Goal: Transaction & Acquisition: Download file/media

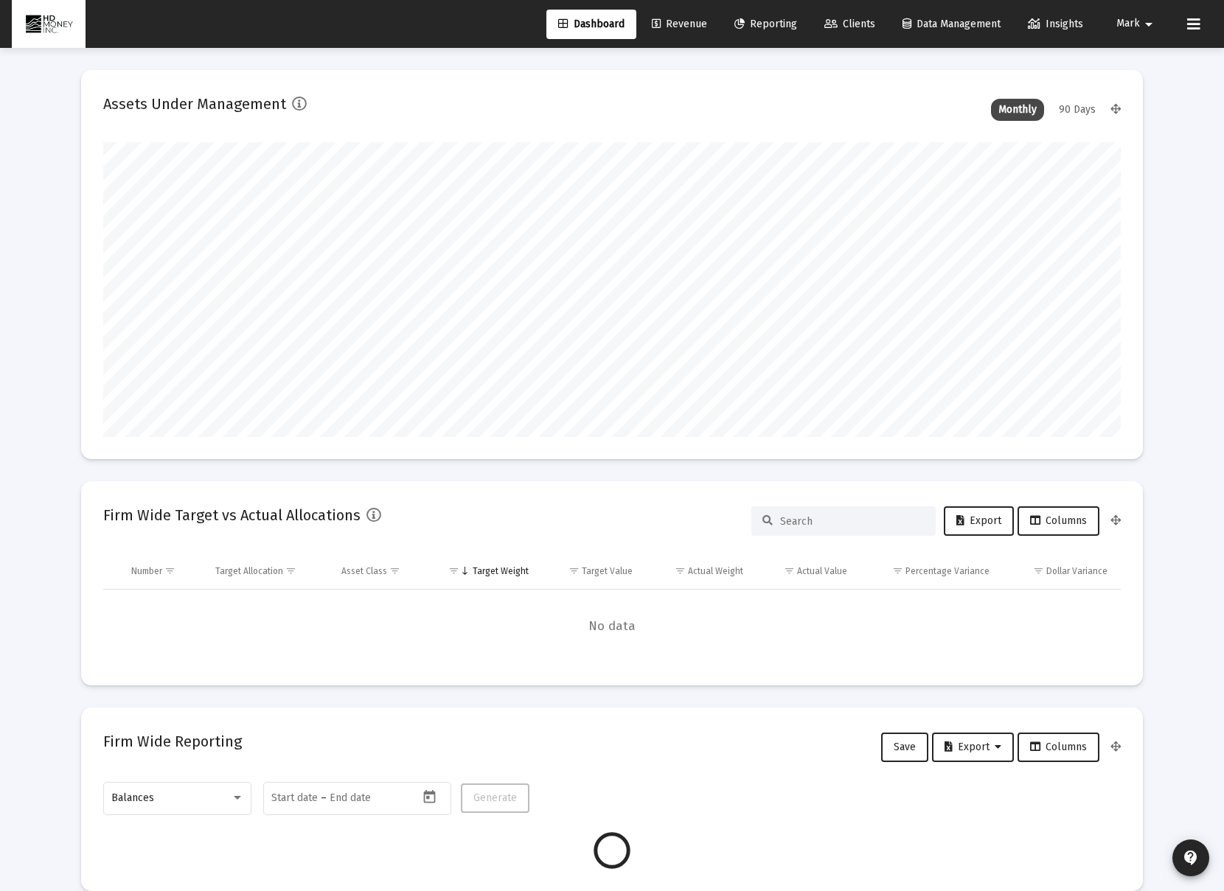
scroll to position [295, 548]
type input "[DATE]"
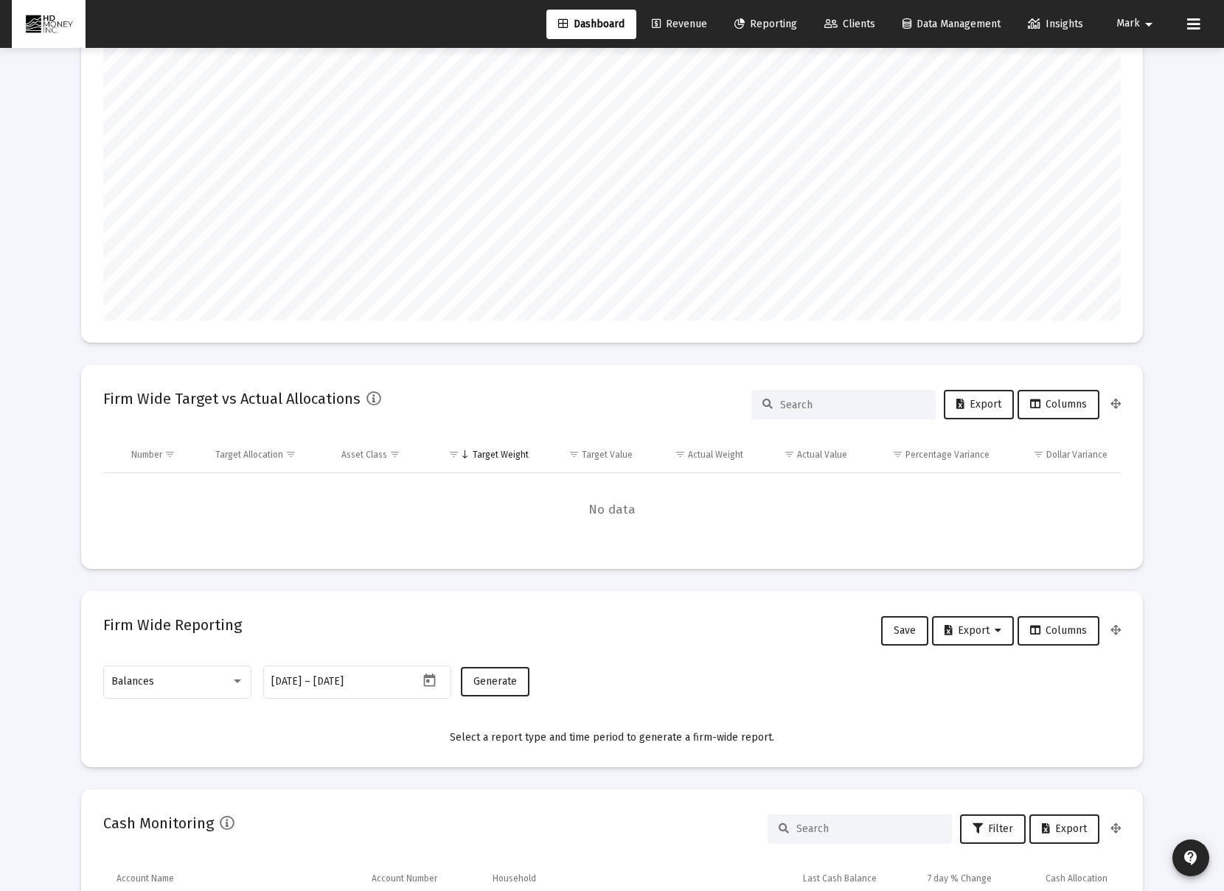
scroll to position [121, 0]
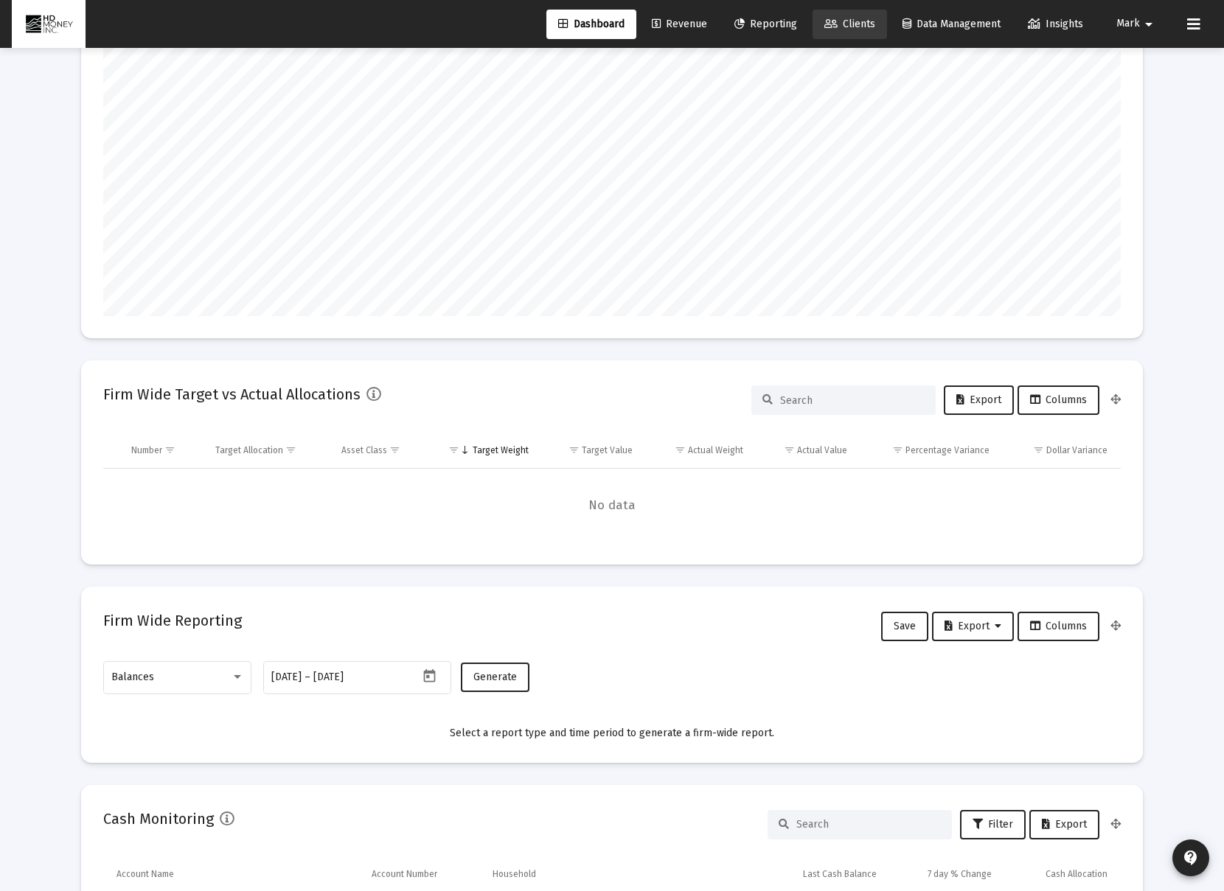
click at [849, 24] on span "Clients" at bounding box center [849, 24] width 51 height 13
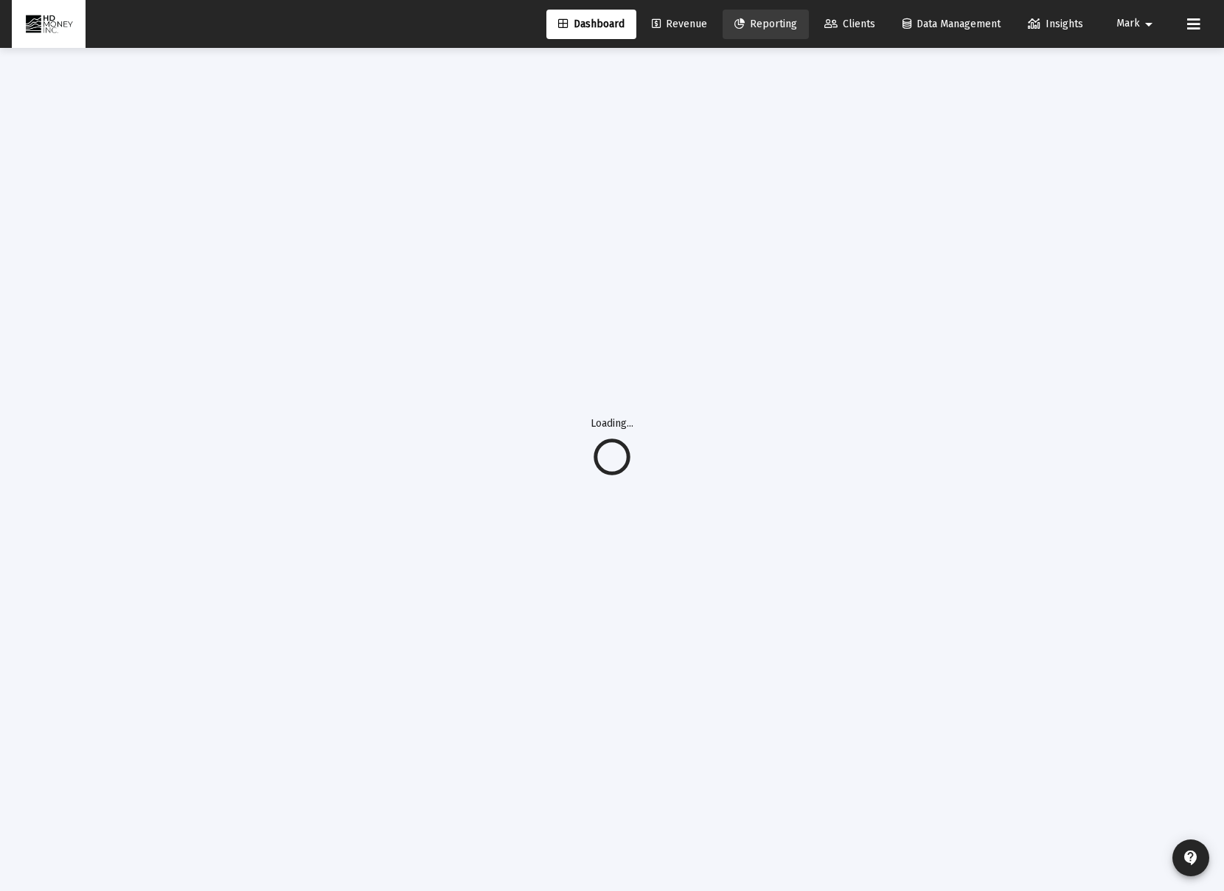
click at [775, 25] on span "Reporting" at bounding box center [765, 24] width 63 height 13
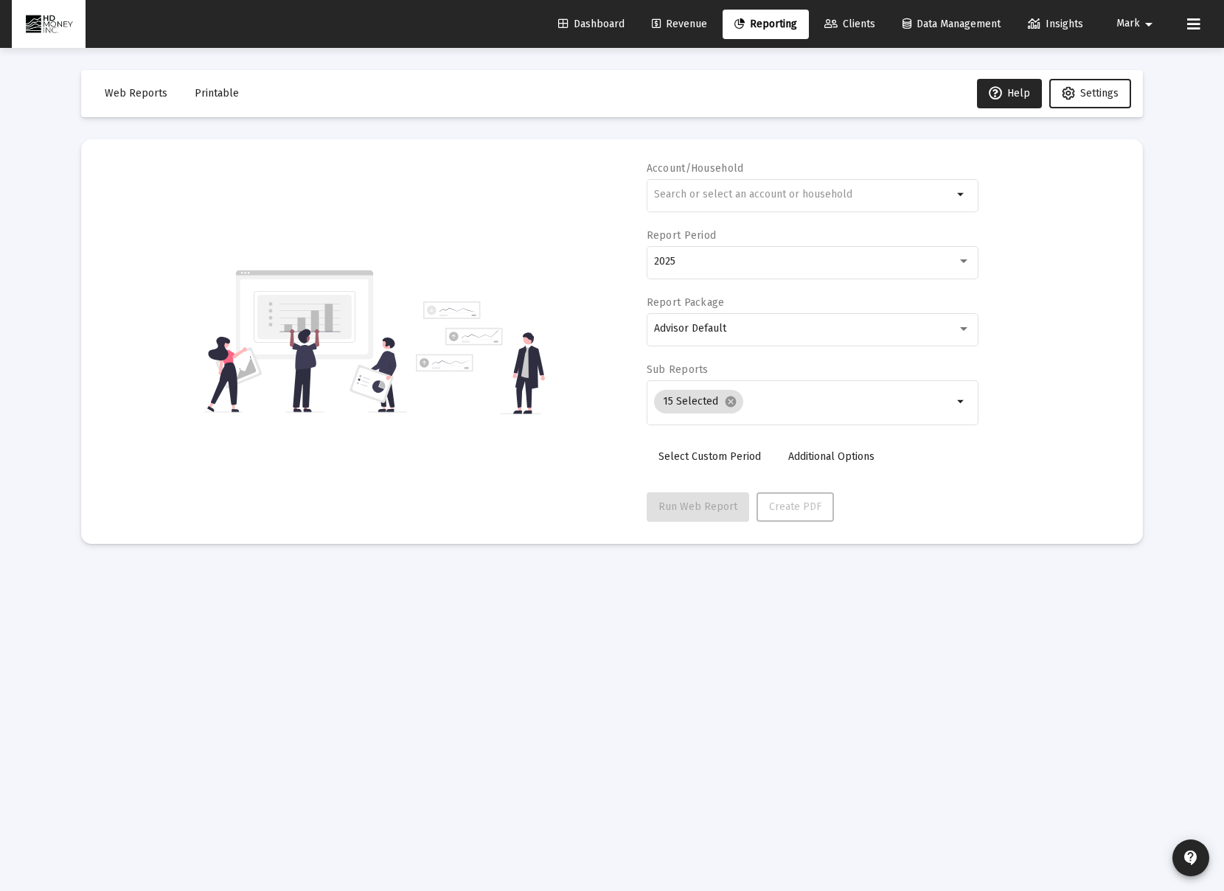
click at [773, 21] on span "Reporting" at bounding box center [765, 24] width 63 height 13
click at [764, 207] on div at bounding box center [803, 194] width 299 height 36
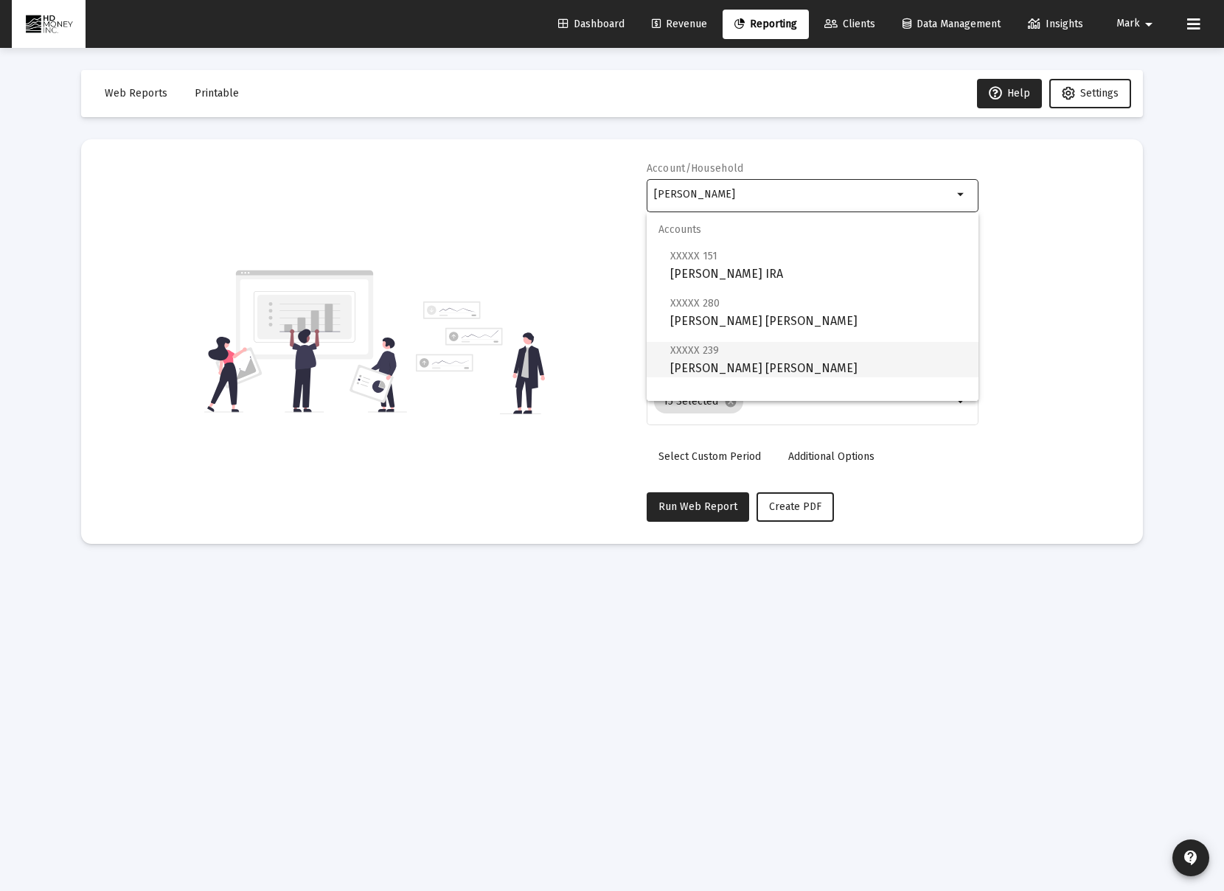
scroll to position [59, 0]
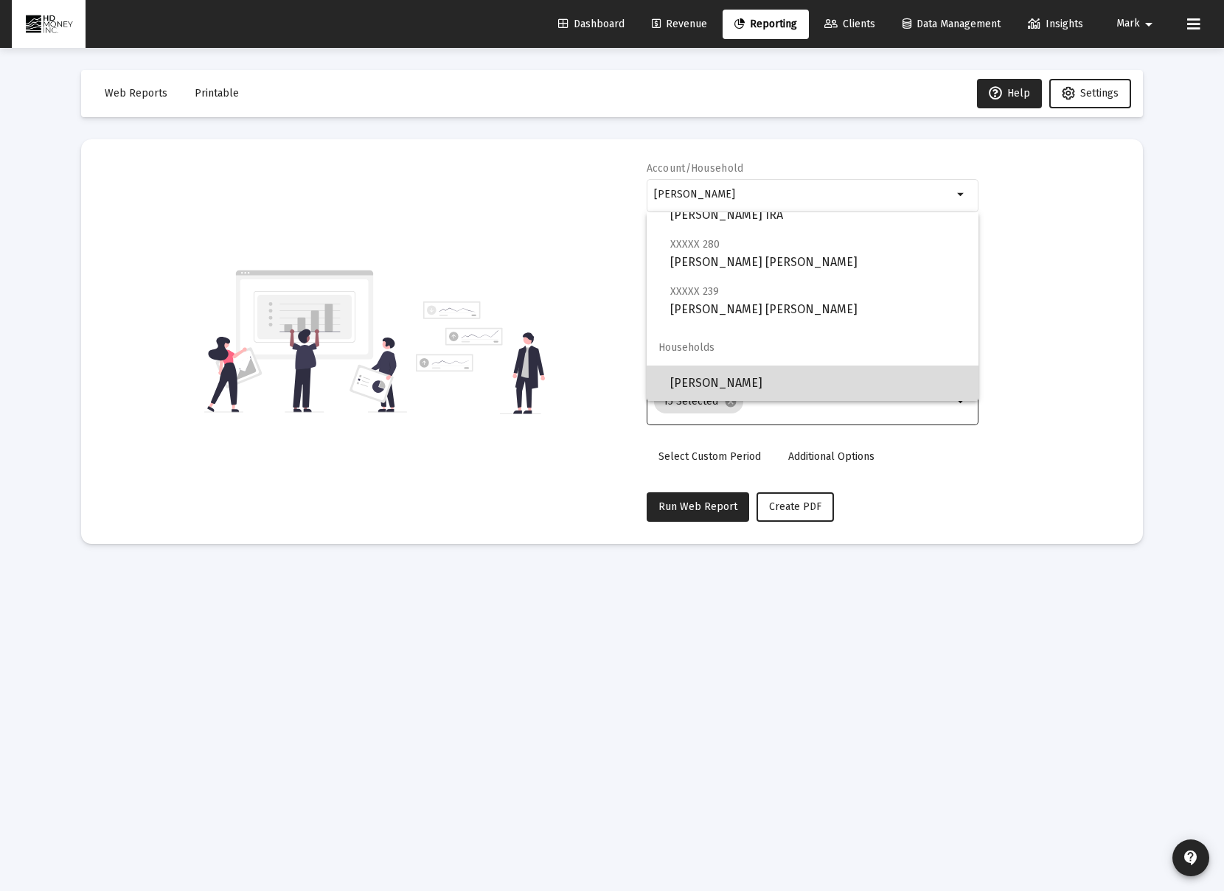
click at [855, 377] on span "[PERSON_NAME]" at bounding box center [818, 383] width 296 height 35
type input "[PERSON_NAME]"
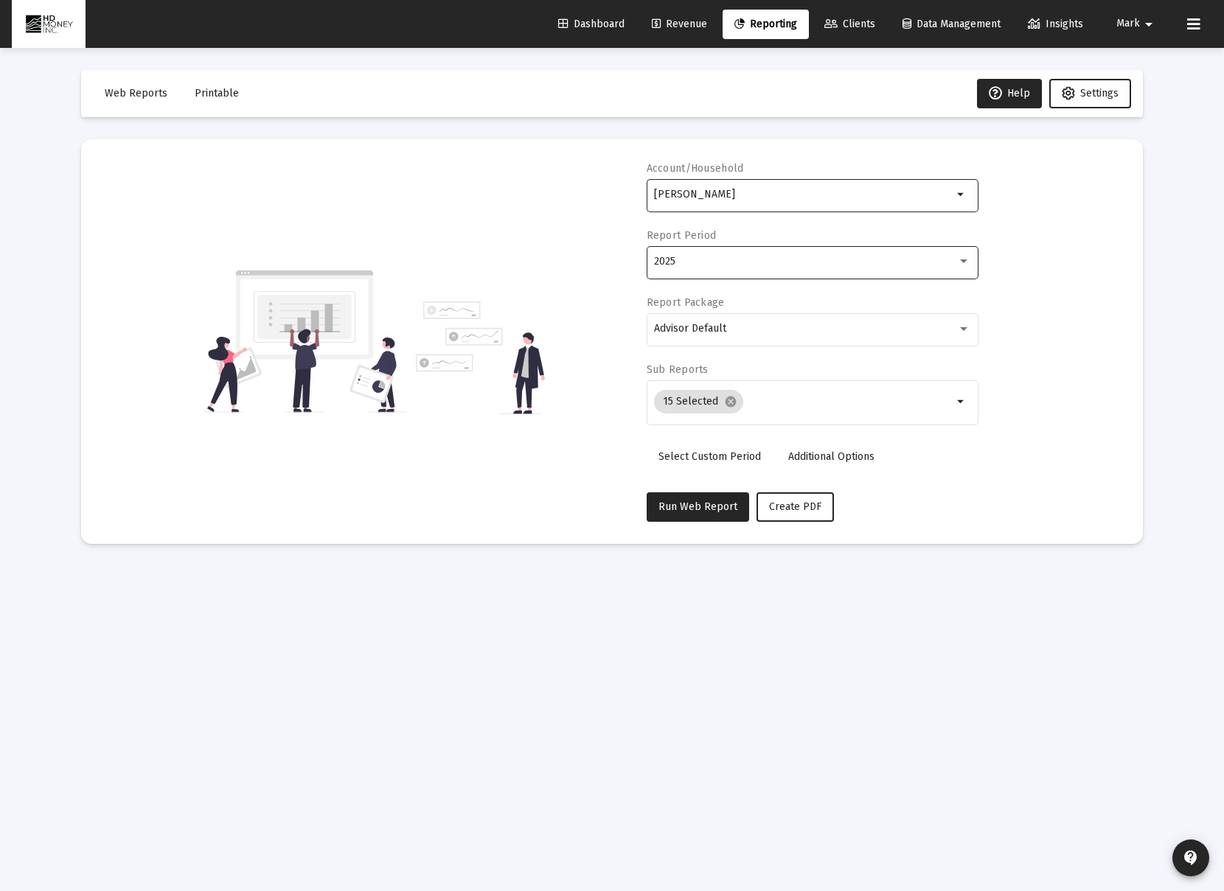
click at [837, 262] on div "2025" at bounding box center [805, 262] width 303 height 12
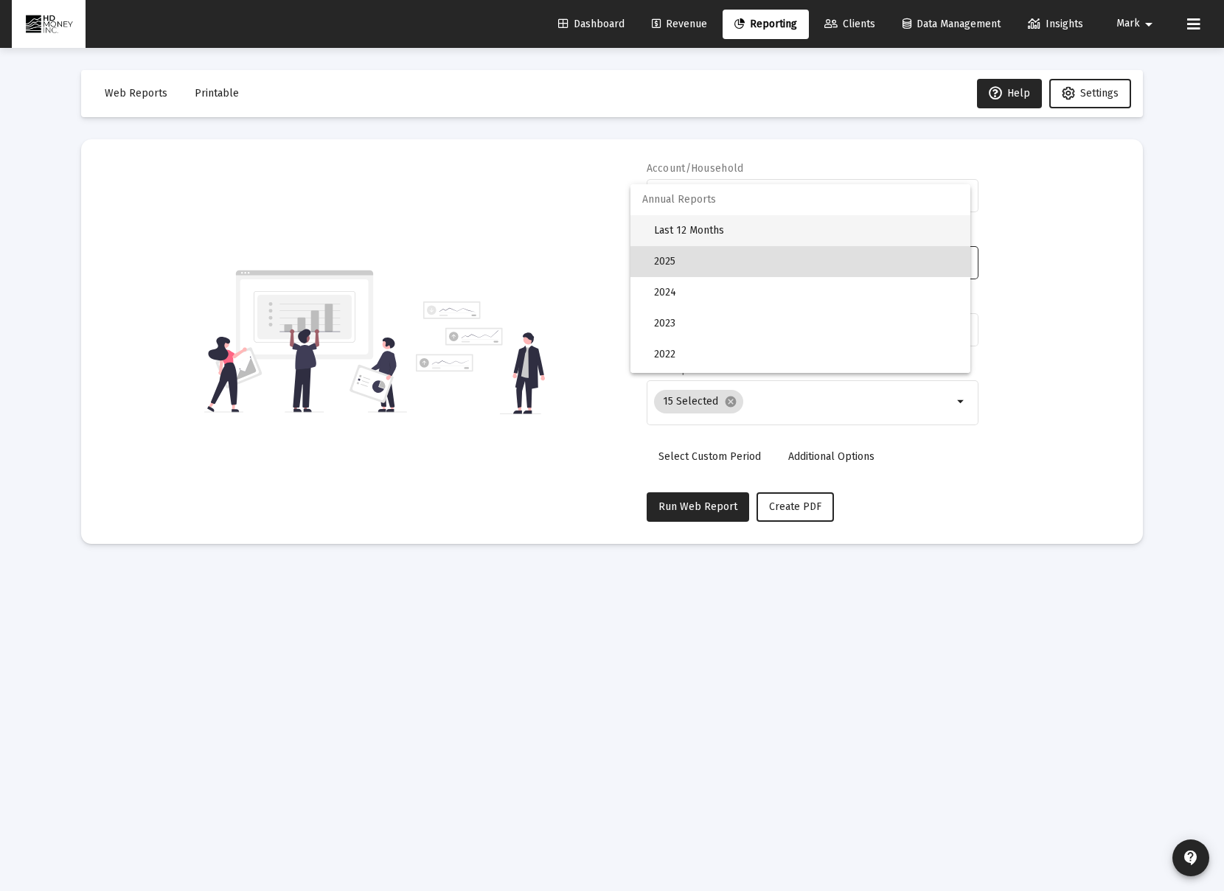
click at [798, 230] on span "Last 12 Months" at bounding box center [806, 230] width 304 height 31
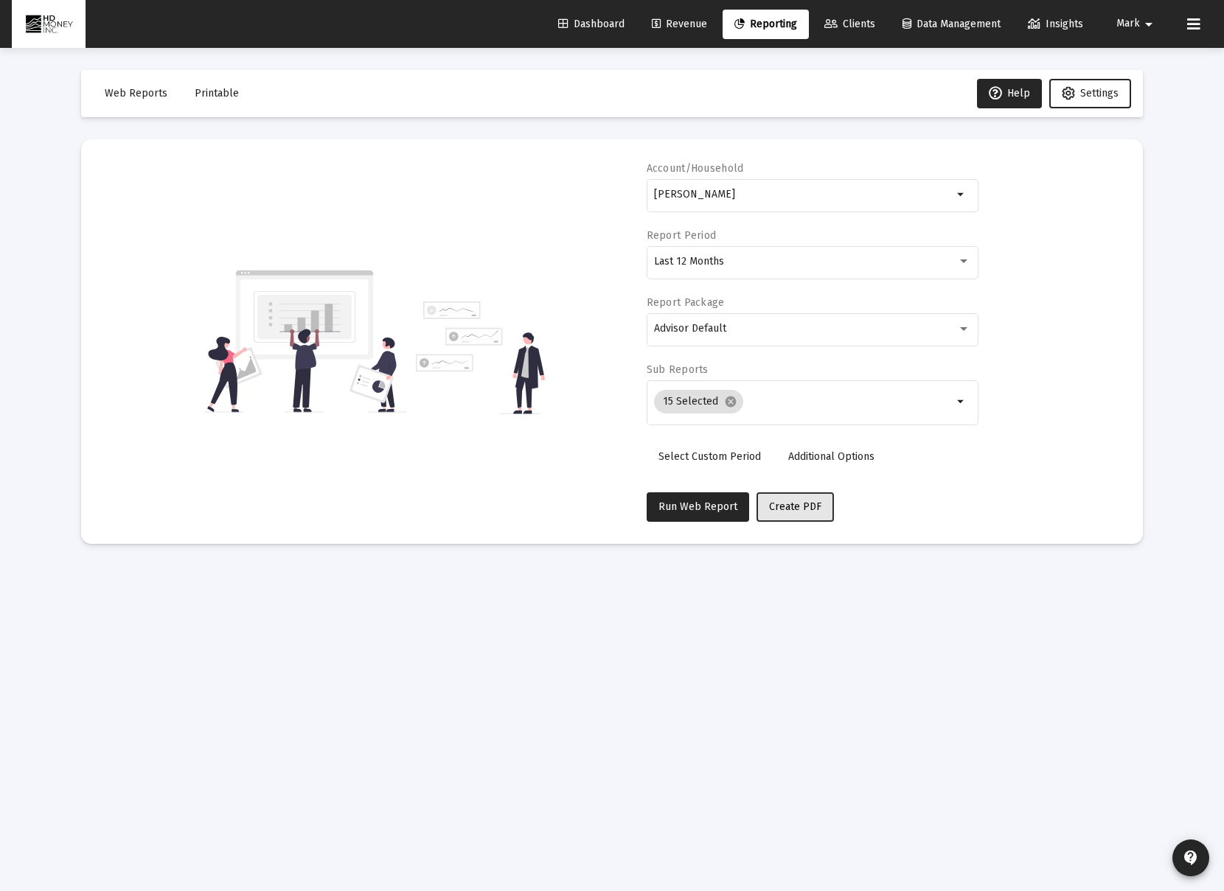
click at [787, 519] on button "Create PDF" at bounding box center [794, 506] width 77 height 29
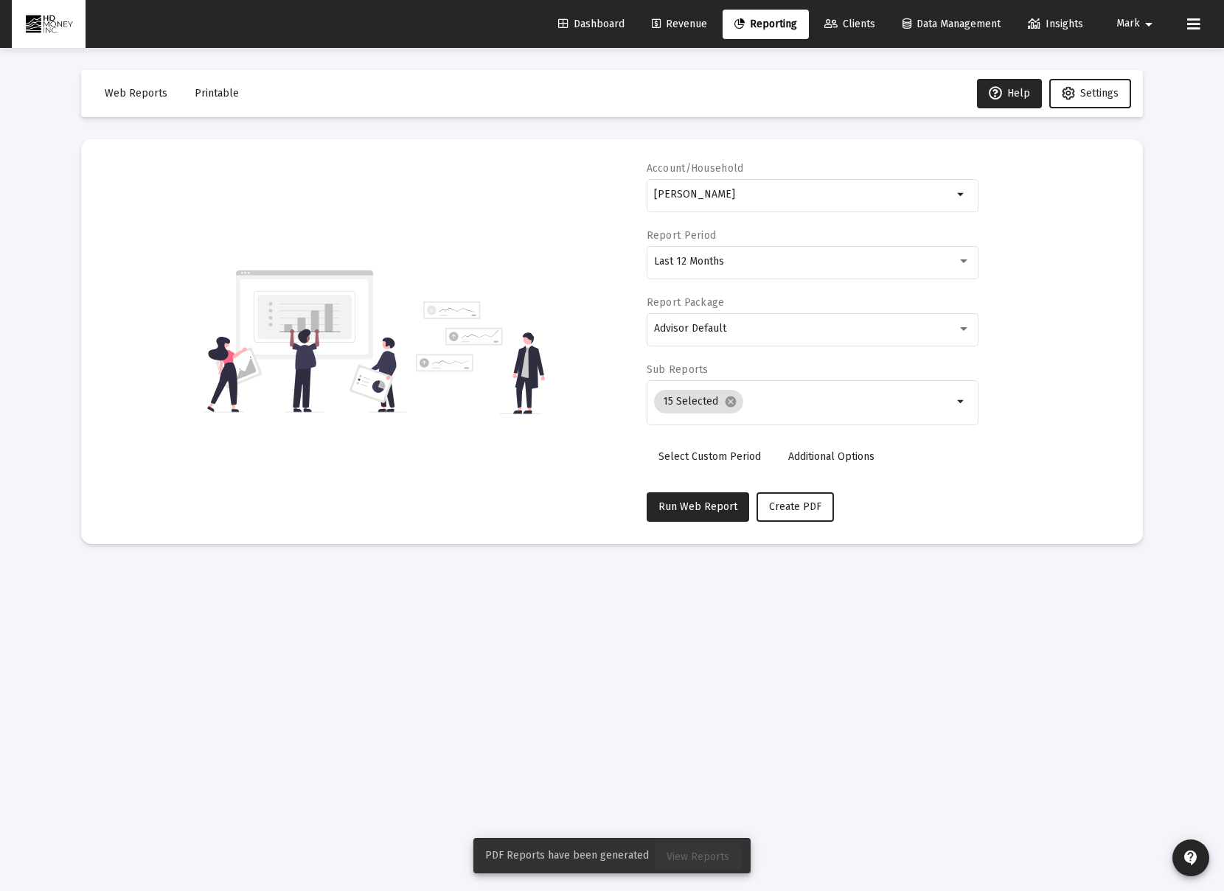
click at [694, 857] on span "View Reports" at bounding box center [697, 857] width 63 height 13
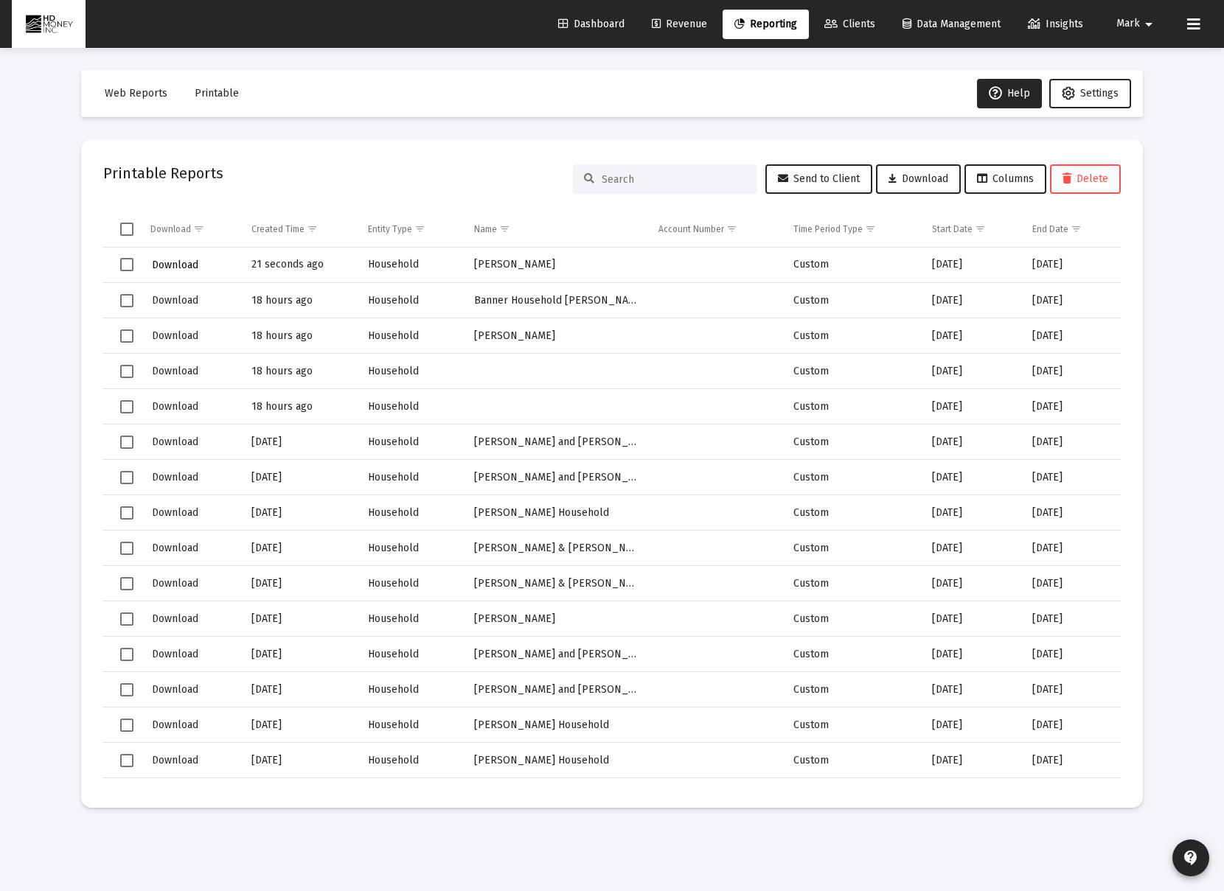
click at [176, 266] on span "Download" at bounding box center [175, 265] width 46 height 13
